Goal: Transaction & Acquisition: Obtain resource

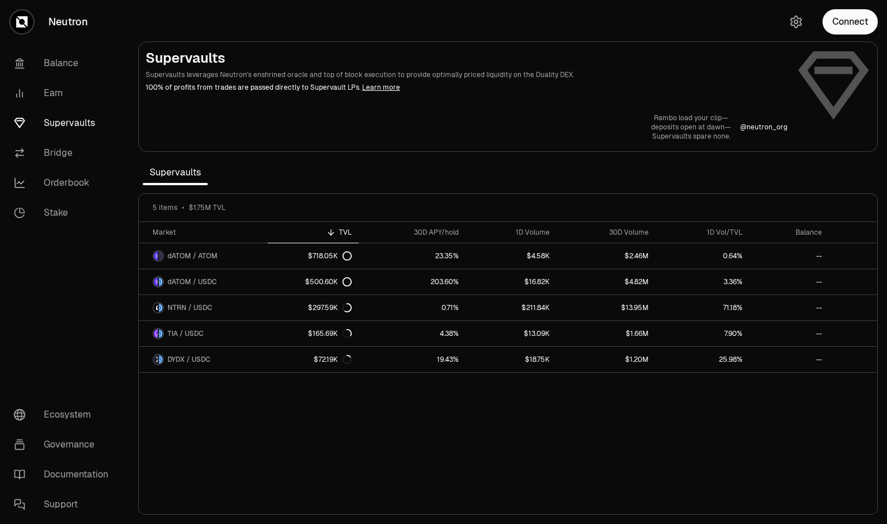
click at [843, 21] on button "Connect" at bounding box center [849, 21] width 55 height 25
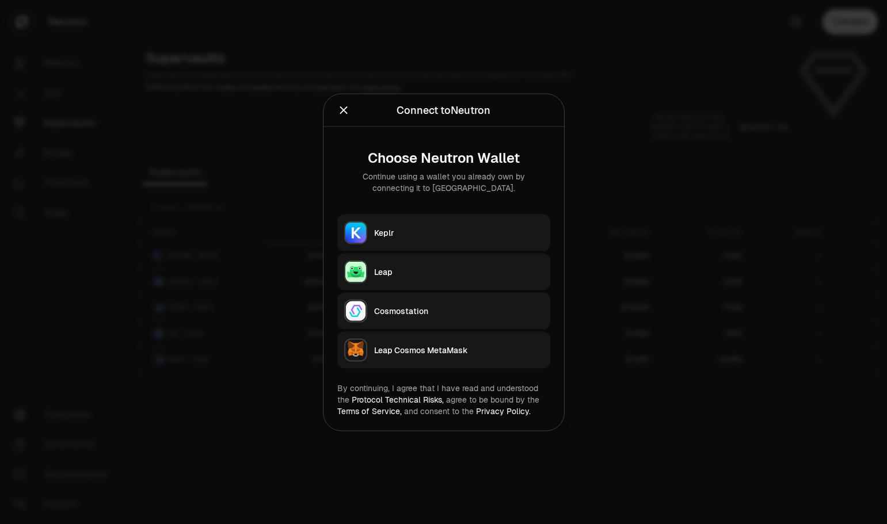
click at [457, 229] on div "Keplr" at bounding box center [458, 233] width 169 height 12
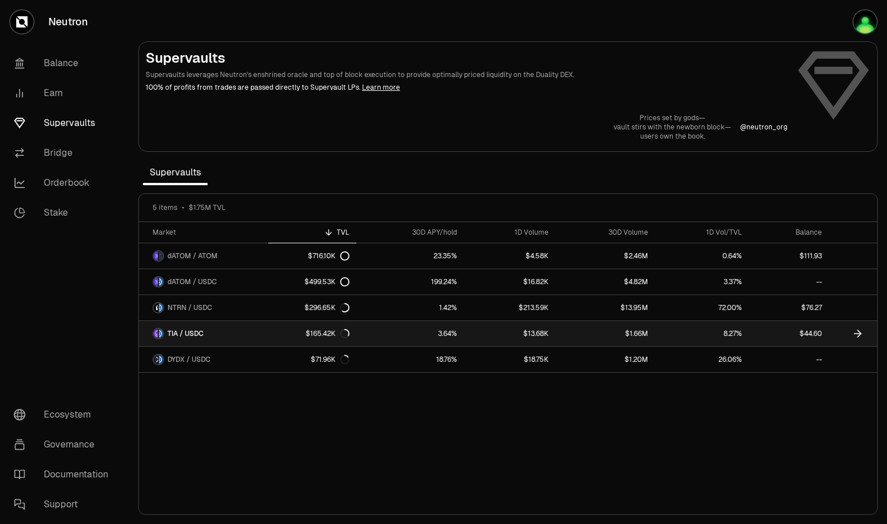
click at [340, 337] on div "$165.42K" at bounding box center [328, 333] width 44 height 9
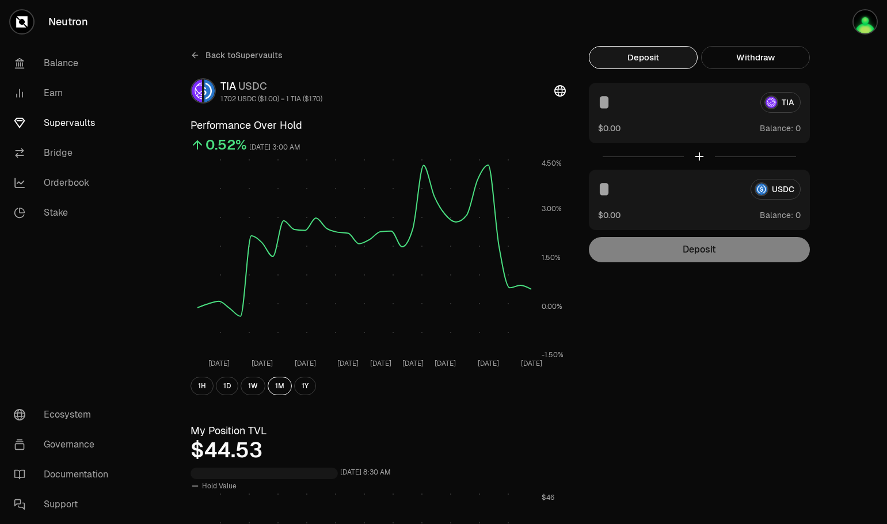
click at [774, 59] on button "Withdraw" at bounding box center [755, 57] width 109 height 23
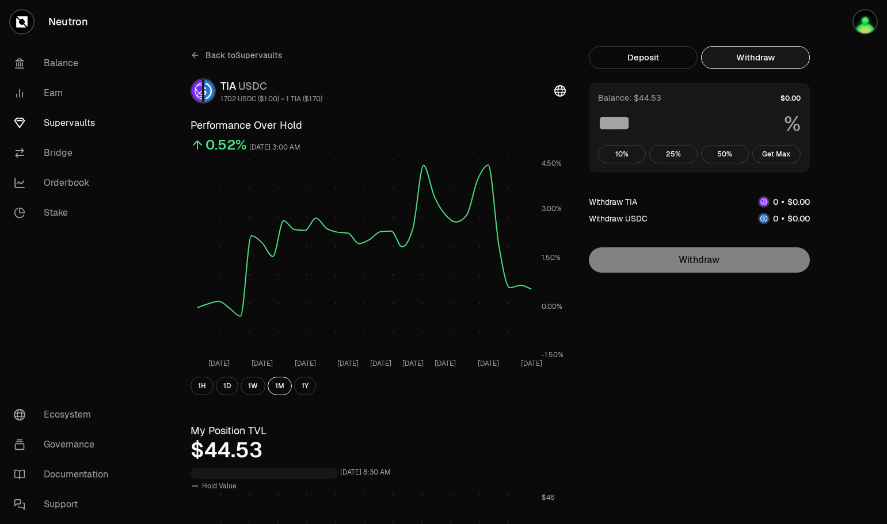
click at [777, 152] on button "Get Max" at bounding box center [776, 154] width 48 height 18
type input "***"
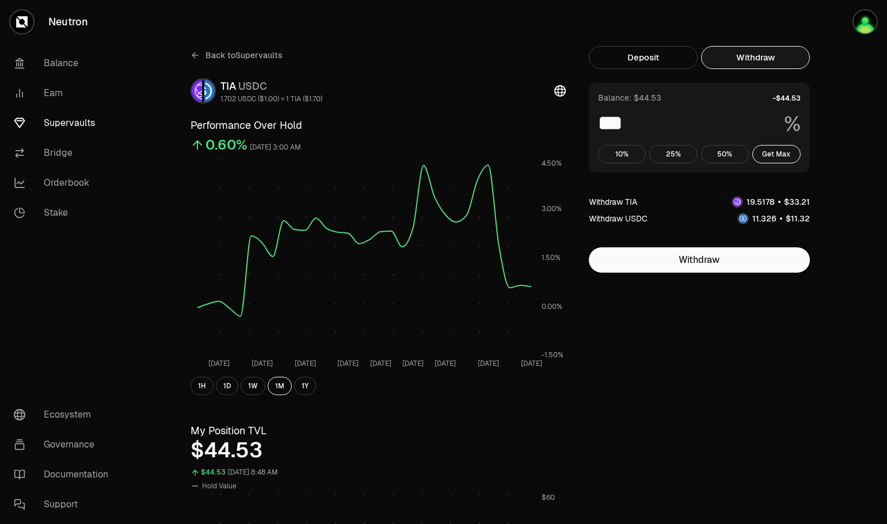
click at [752, 145] on button "Get Max" at bounding box center [776, 154] width 48 height 18
